Goal: Information Seeking & Learning: Find specific fact

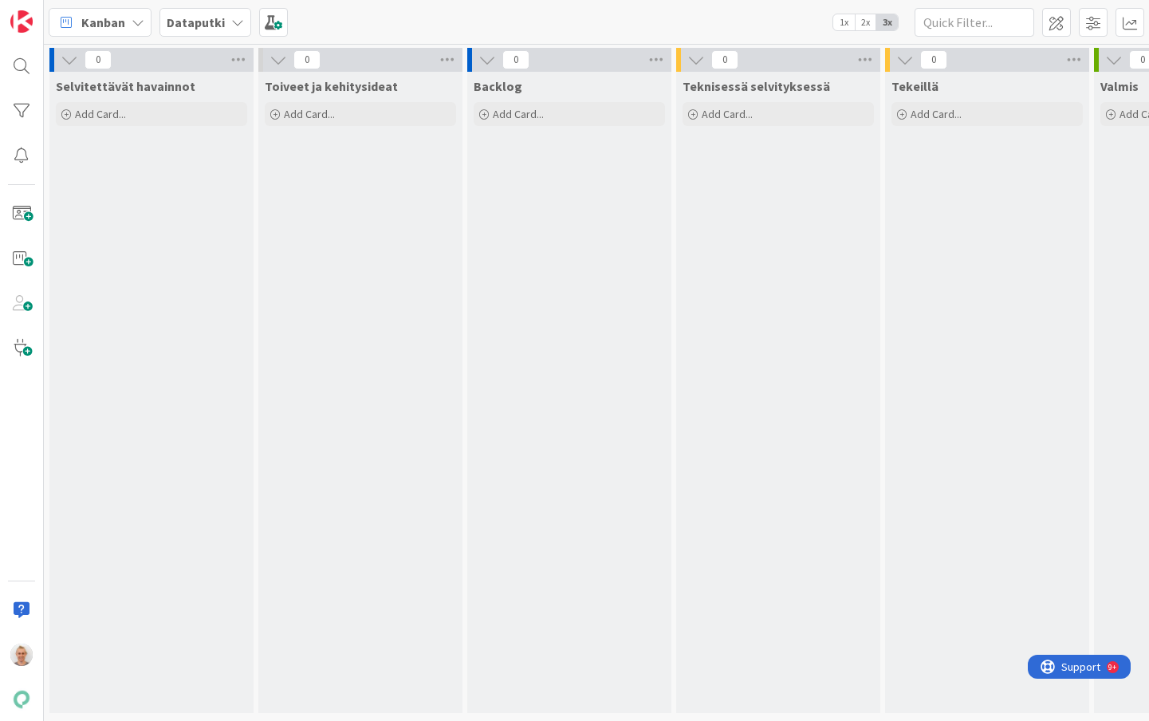
click at [190, 19] on b "Dataputki" at bounding box center [196, 22] width 58 height 16
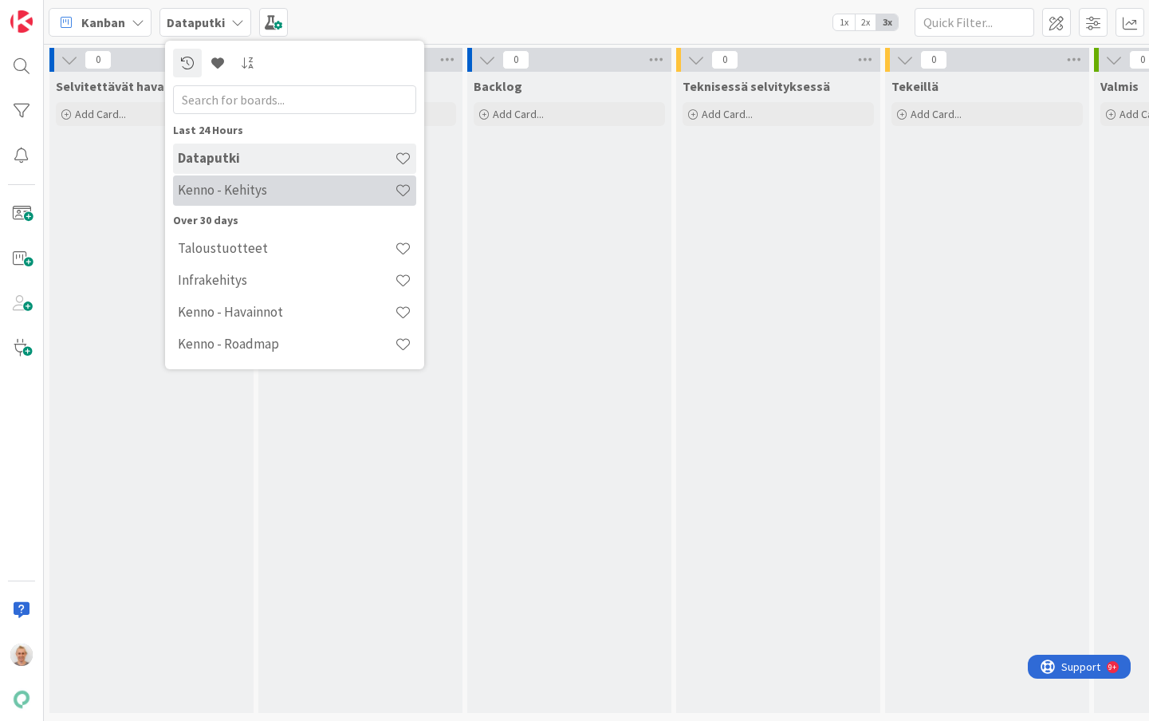
click at [226, 190] on h4 "Kenno - Kehitys" at bounding box center [286, 190] width 217 height 16
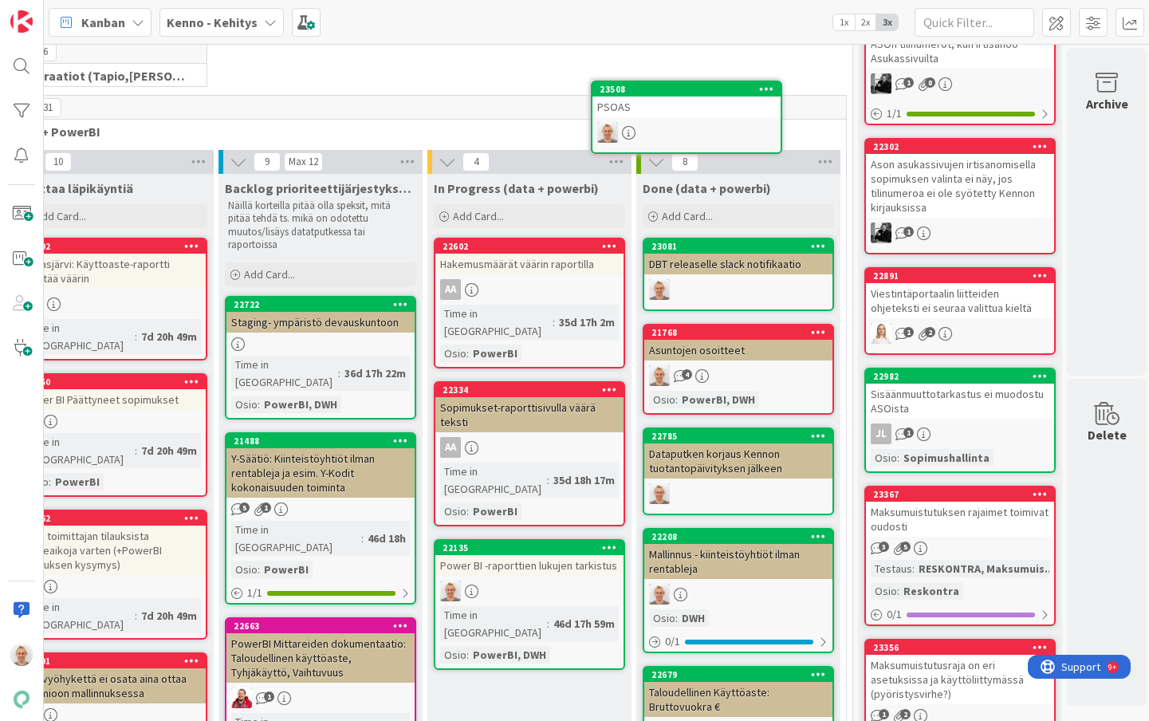
scroll to position [396, 261]
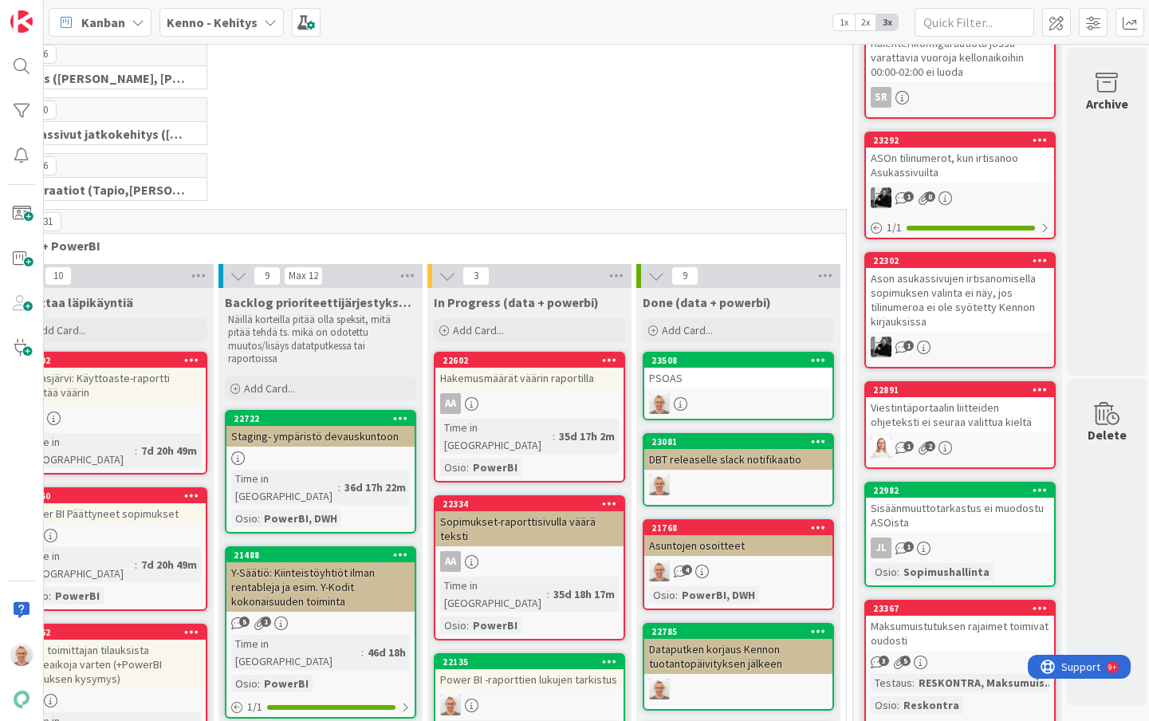
click at [727, 375] on div "PSOAS" at bounding box center [738, 377] width 188 height 21
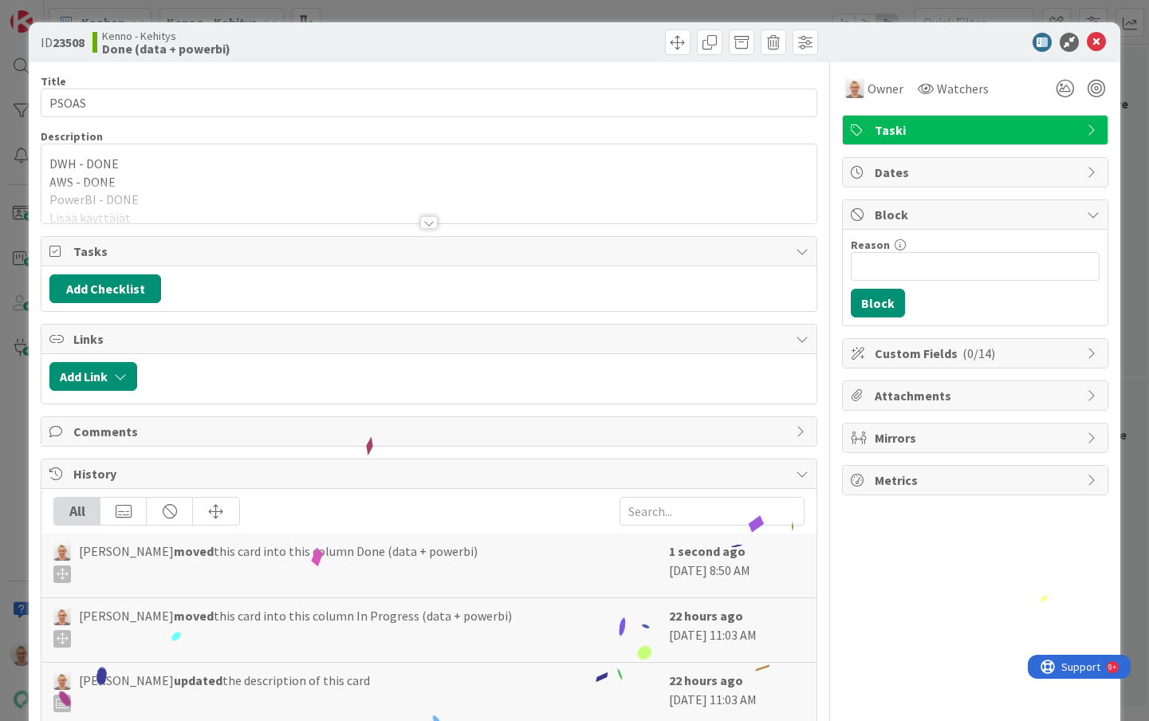
click at [299, 206] on div at bounding box center [428, 203] width 775 height 41
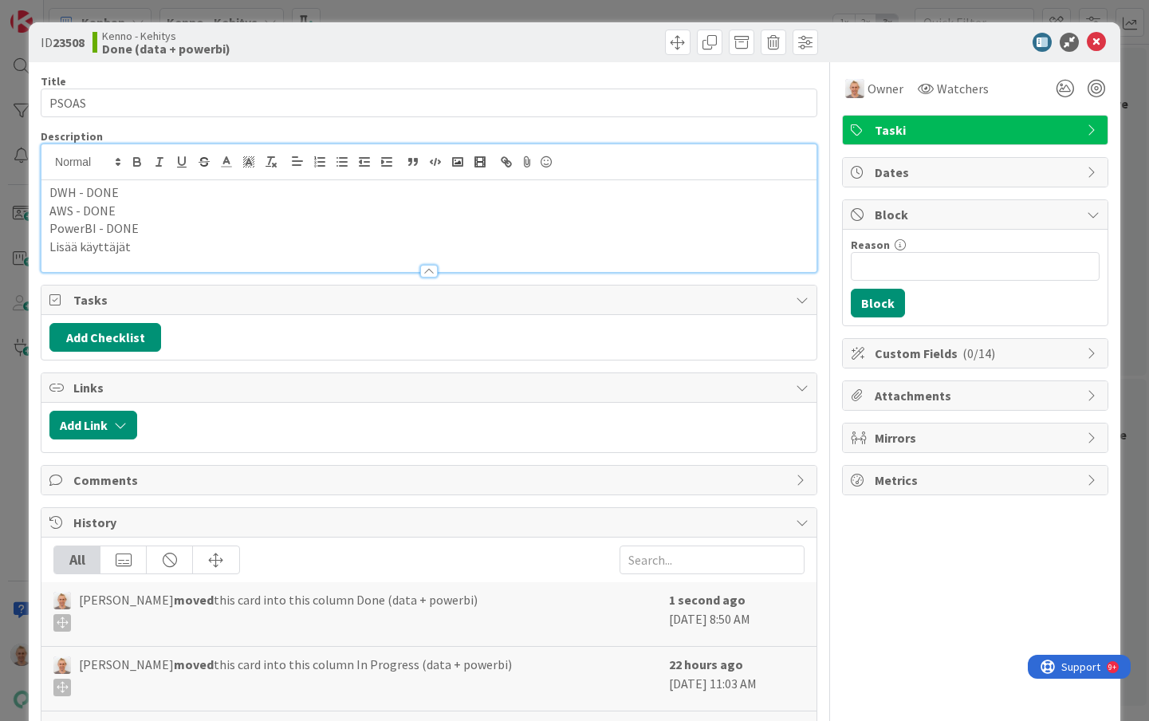
click at [249, 253] on p "Lisää käyttäjät" at bounding box center [428, 247] width 759 height 18
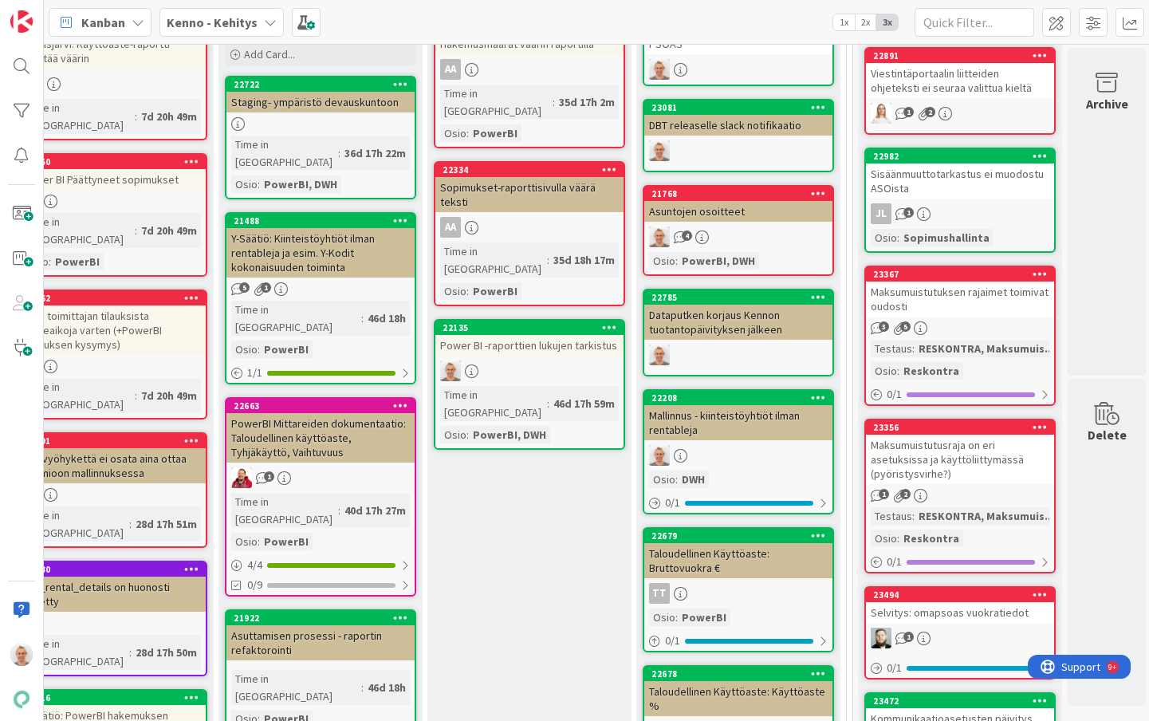
scroll to position [728, 261]
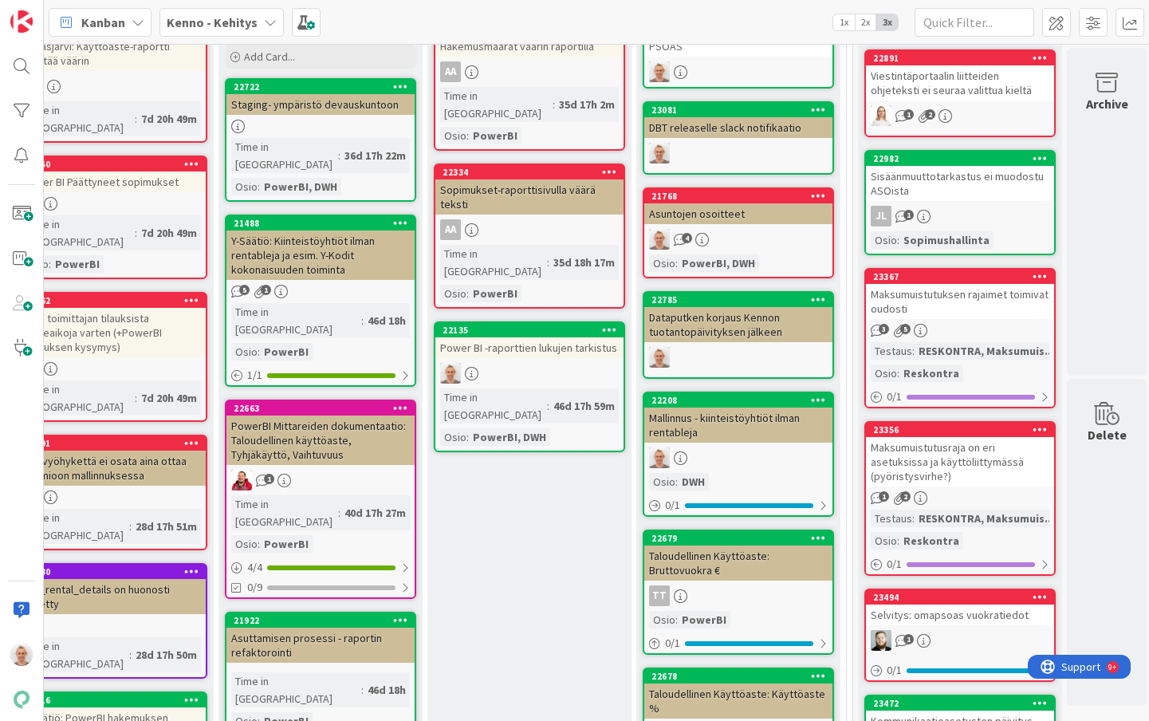
click at [499, 337] on div "Power BI -raporttien lukujen tarkistus" at bounding box center [529, 347] width 188 height 21
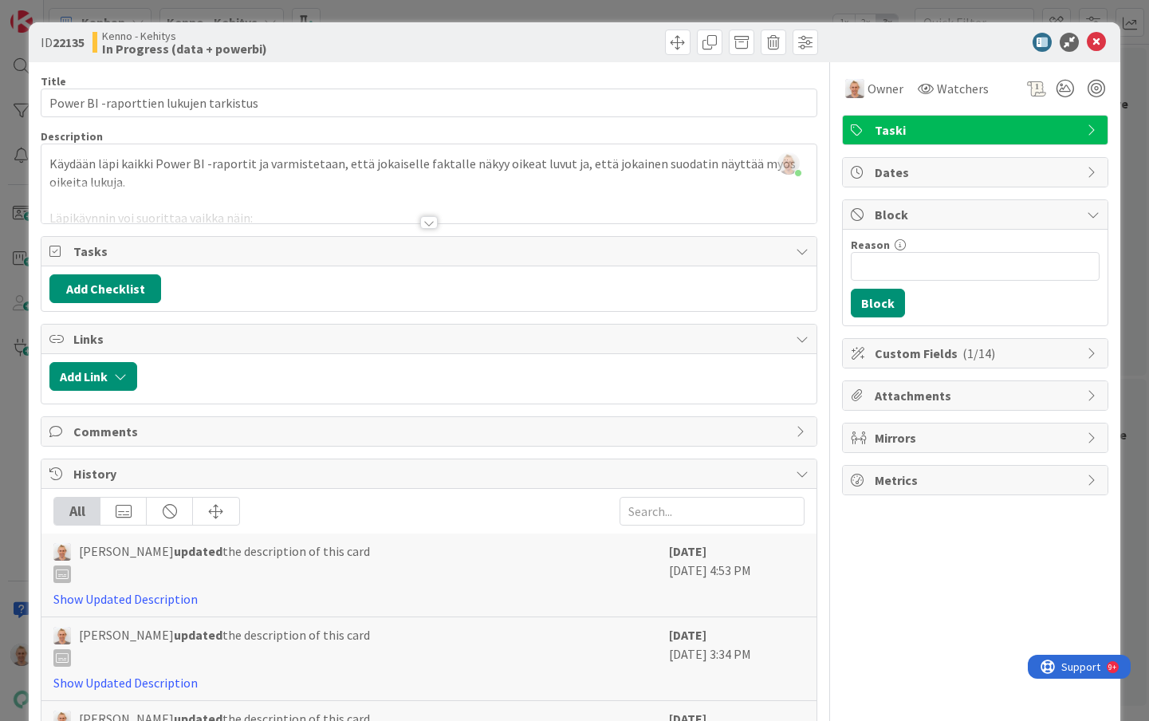
click at [430, 222] on div at bounding box center [429, 222] width 18 height 13
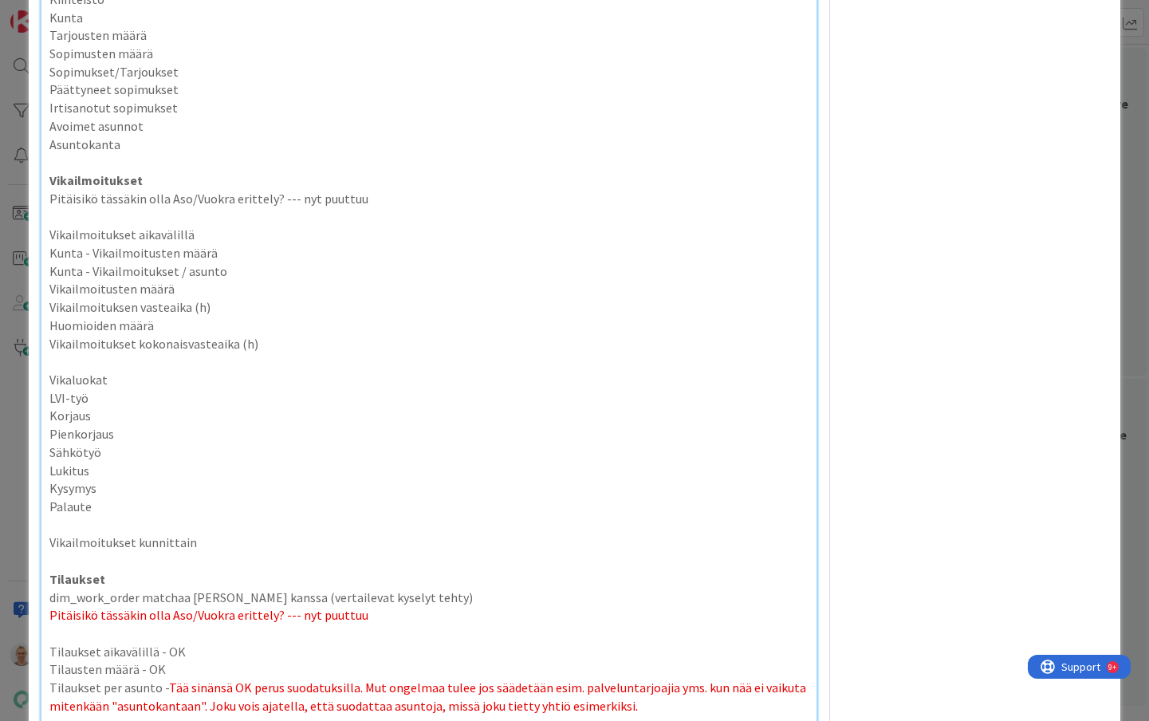
scroll to position [4199, 0]
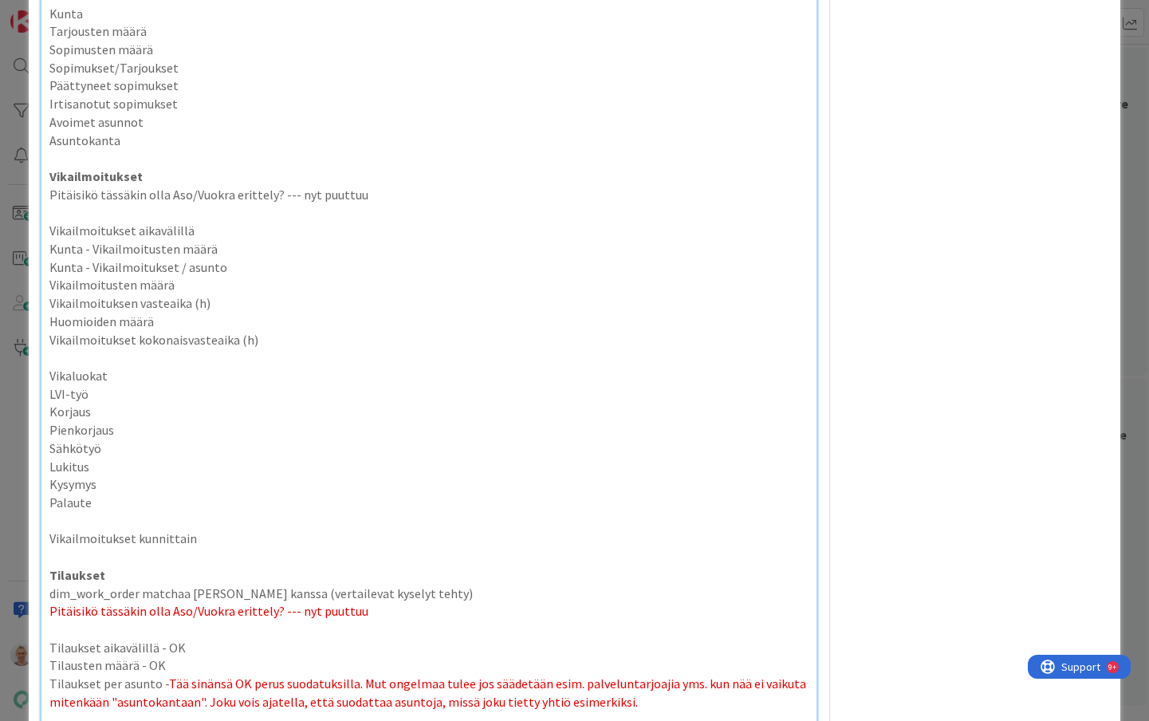
click at [411, 203] on p at bounding box center [428, 212] width 759 height 18
click at [407, 203] on p at bounding box center [428, 212] width 759 height 18
click at [406, 222] on p "Vikailmoitukset aikavälillä" at bounding box center [428, 231] width 759 height 18
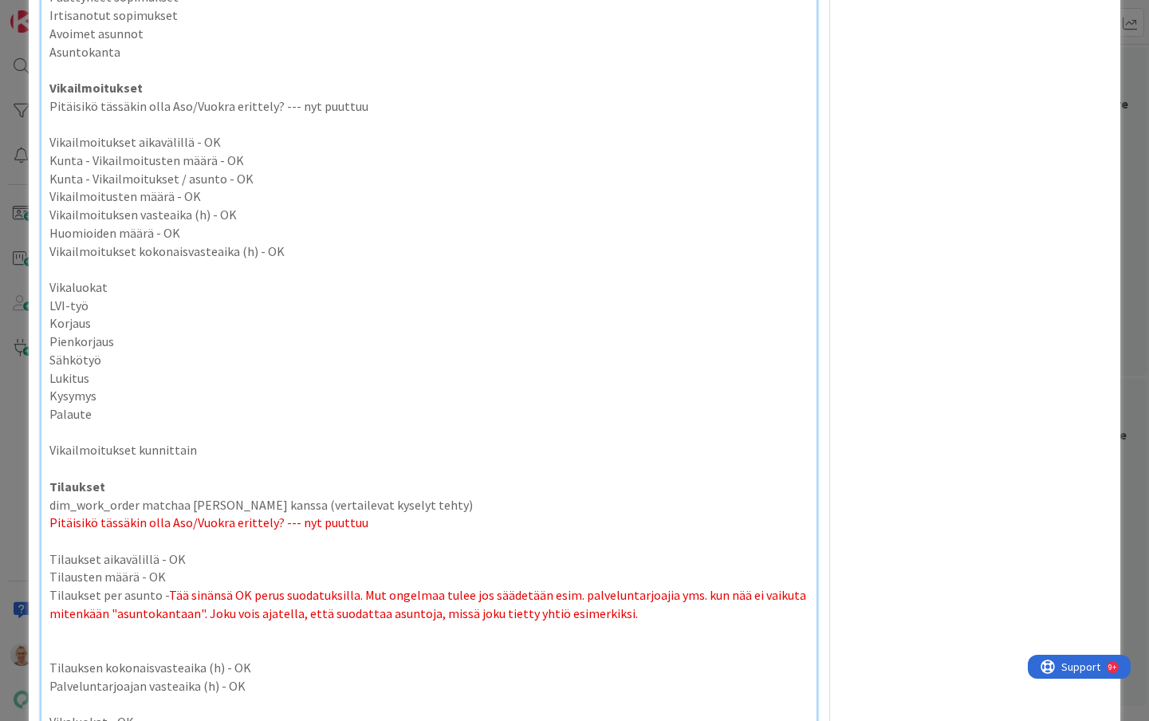
scroll to position [4300, 0]
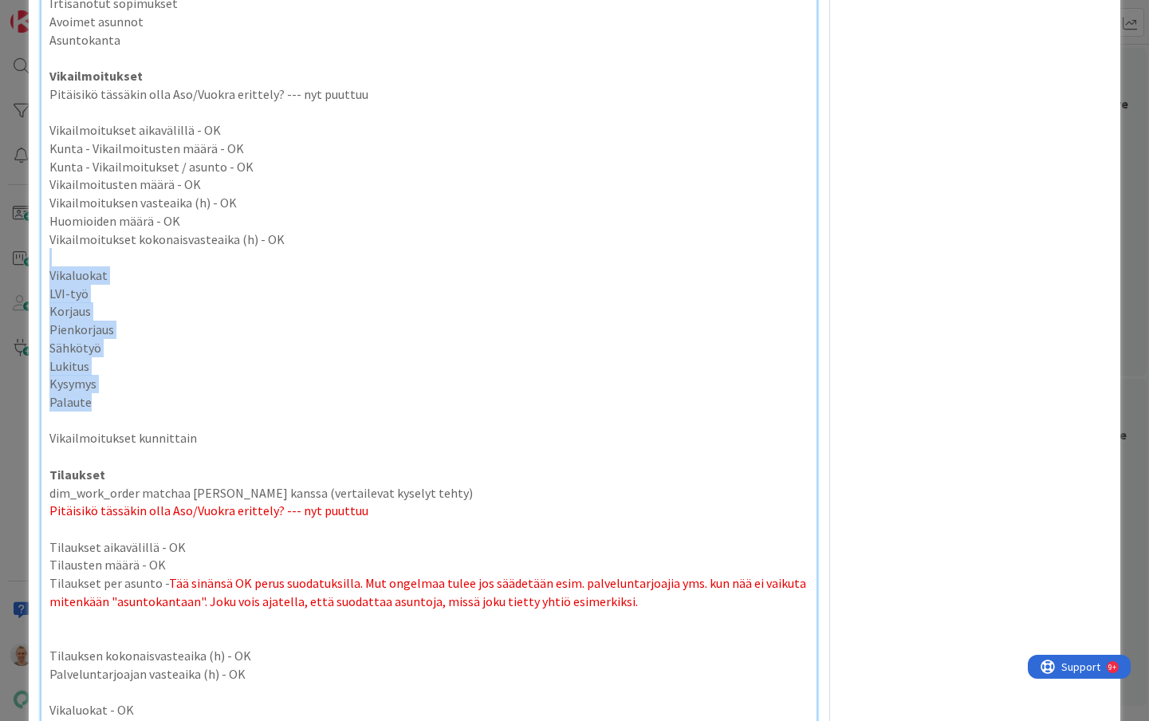
drag, startPoint x: 202, startPoint y: 388, endPoint x: 193, endPoint y: 237, distance: 151.8
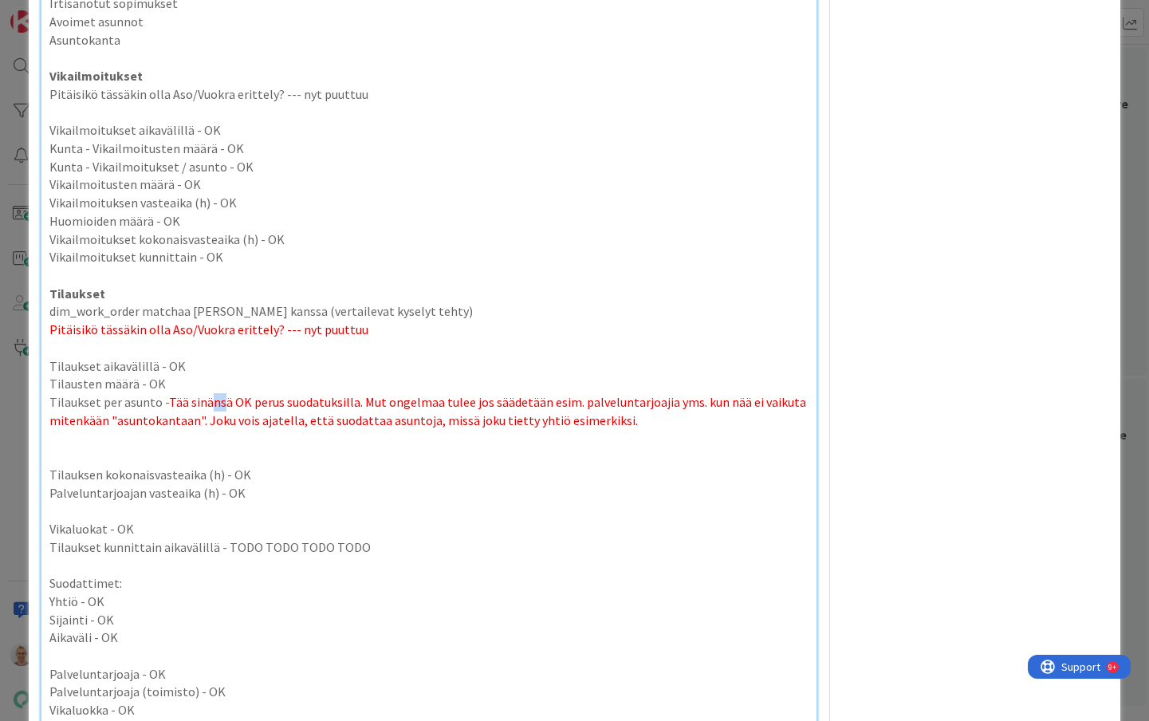
drag, startPoint x: 222, startPoint y: 381, endPoint x: 213, endPoint y: 381, distance: 9.6
click at [213, 394] on span "Tää sinänsä OK perus suodatuksilla. Mut ongelmaa tulee jos säädetään esim. palv…" at bounding box center [428, 411] width 759 height 34
copy span "ns"
drag, startPoint x: 363, startPoint y: 524, endPoint x: 218, endPoint y: 525, distance: 145.1
click at [218, 538] on p "Tilaukset kunnittain aikavälillä - TODO TODO TODO TODO" at bounding box center [428, 547] width 759 height 18
